Goal: Information Seeking & Learning: Check status

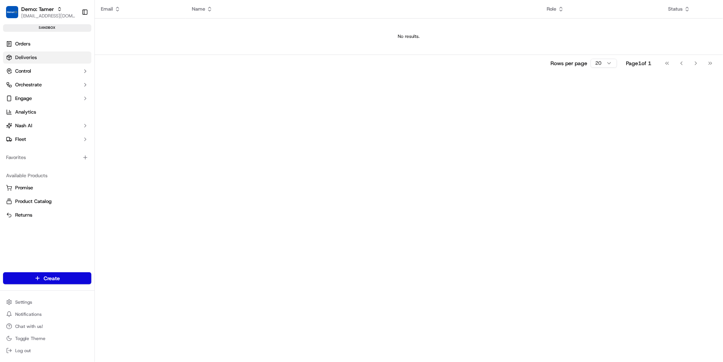
click at [55, 53] on link "Deliveries" at bounding box center [47, 58] width 88 height 12
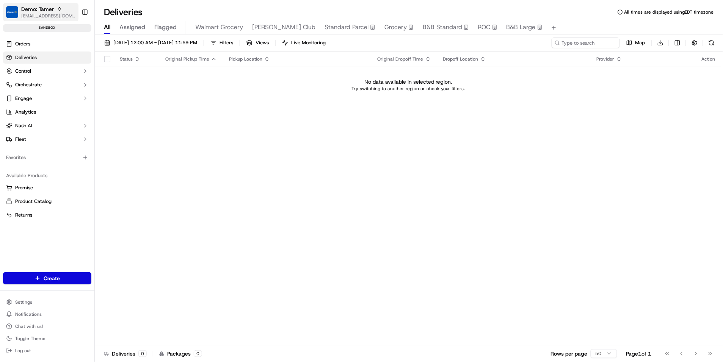
click at [47, 3] on button "Demo: Tamer [EMAIL_ADDRESS][DOMAIN_NAME]" at bounding box center [40, 12] width 75 height 18
